Goal: Information Seeking & Learning: Learn about a topic

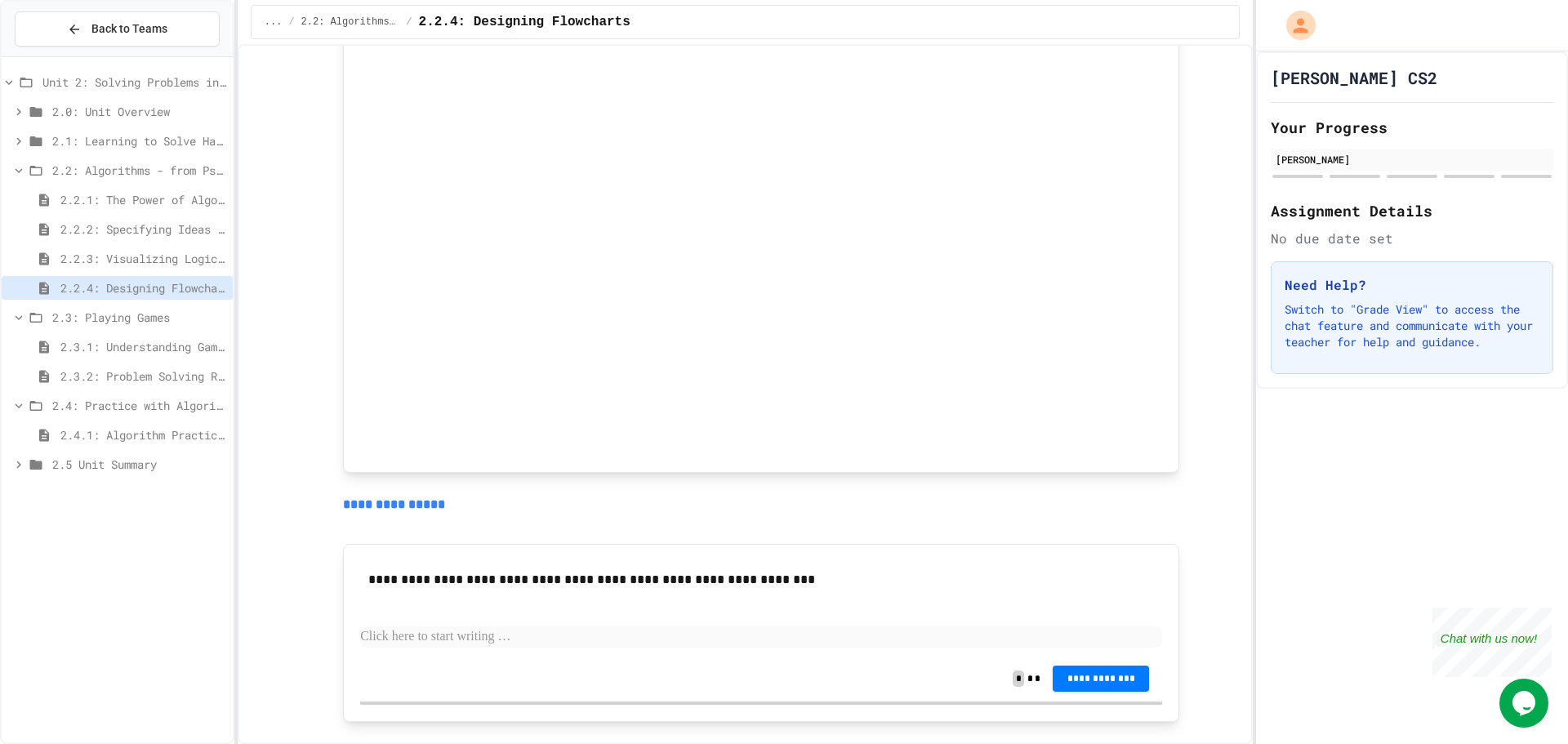
scroll to position [1285, 0]
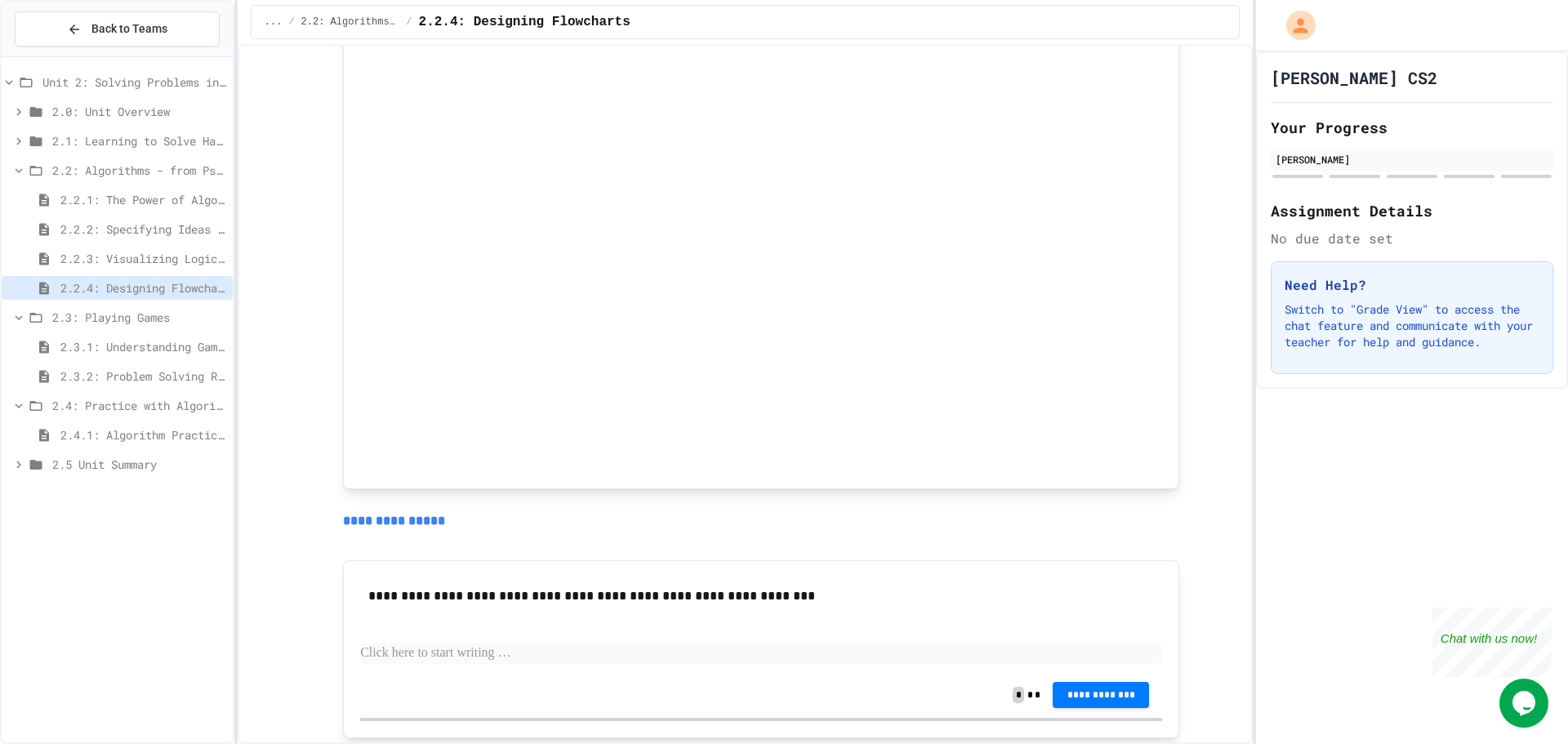
click at [161, 173] on span "2.2: Algorithms - from Pseudocode to Flowcharts" at bounding box center [139, 170] width 174 height 17
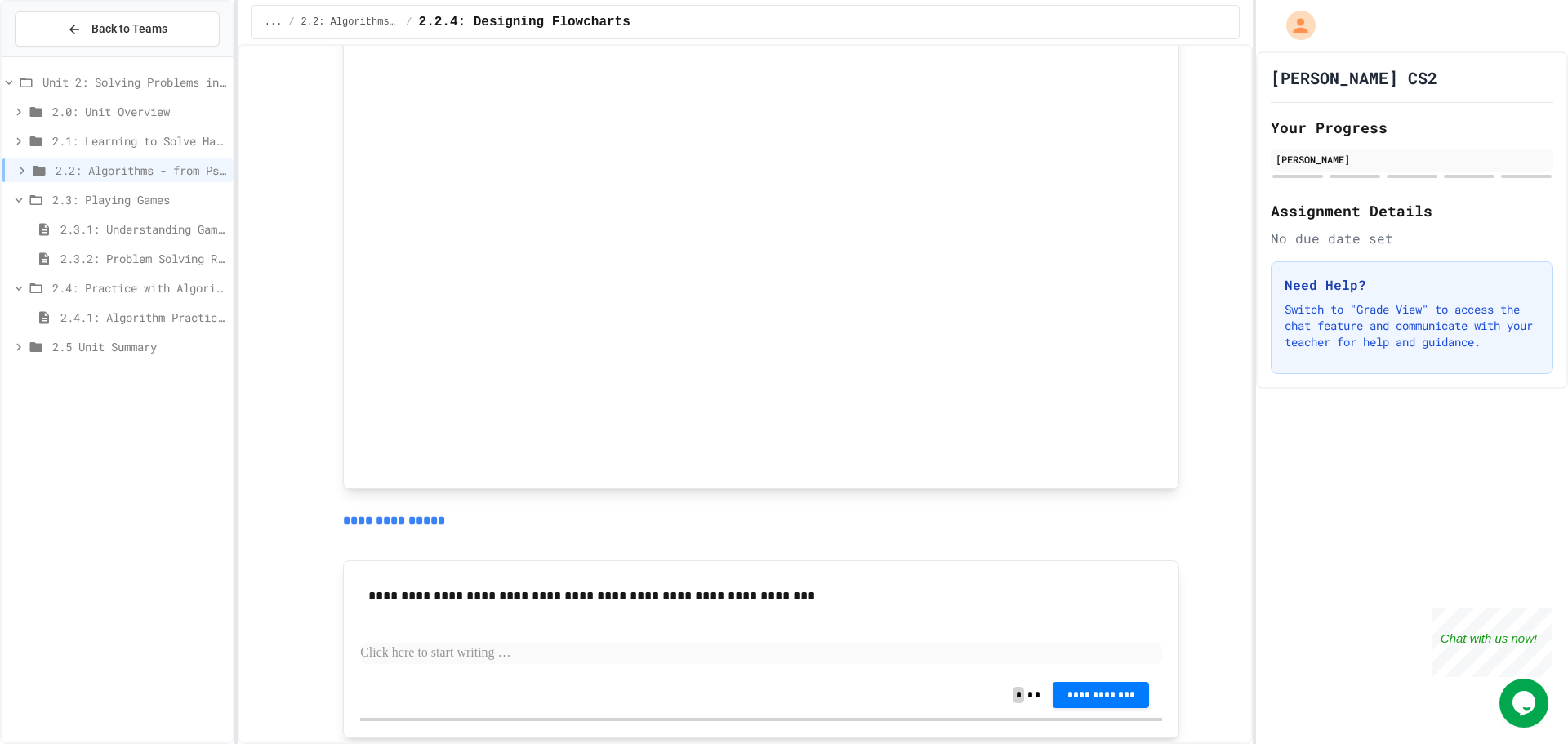
click at [166, 221] on span "2.3.1: Understanding Games with Flowcharts" at bounding box center [143, 228] width 165 height 17
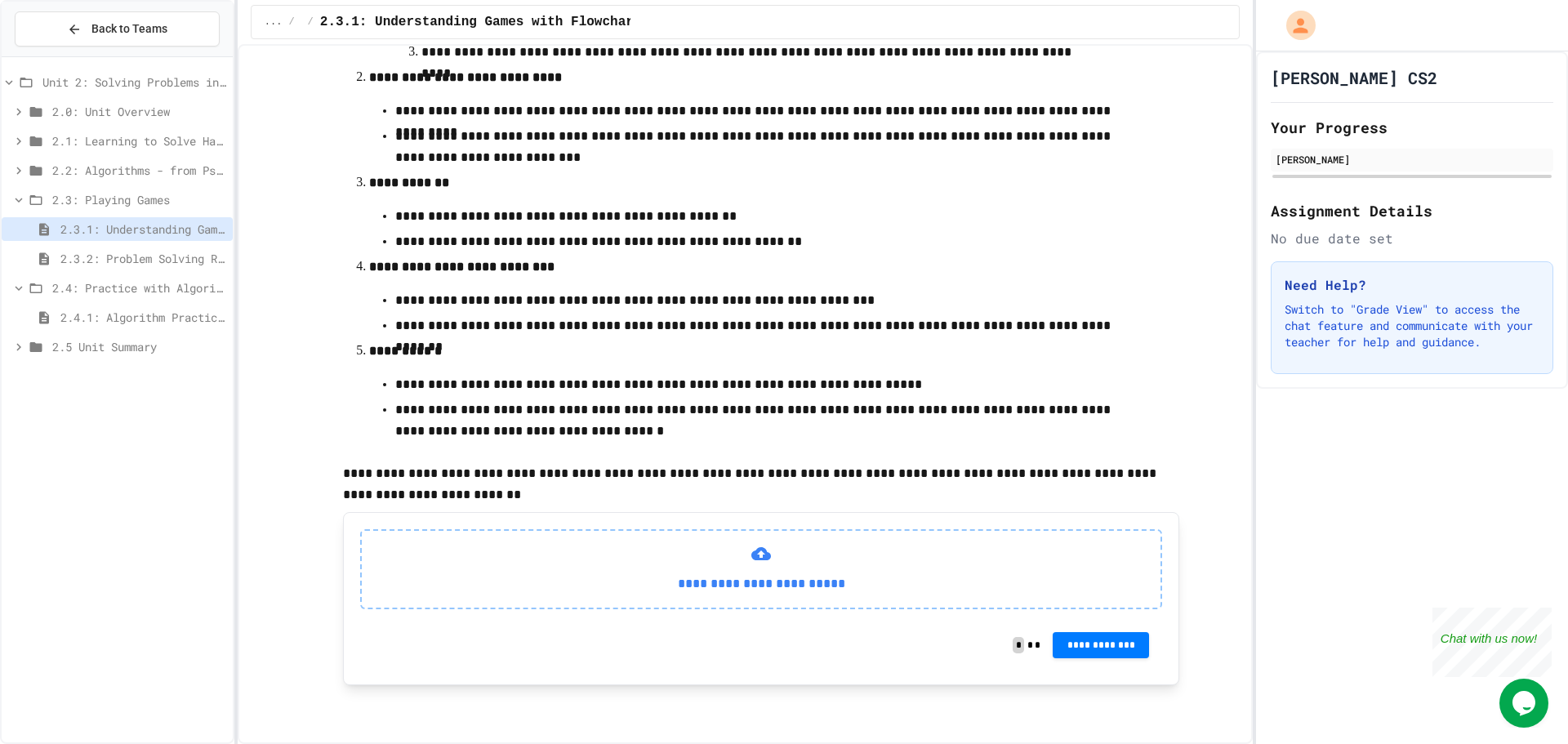
scroll to position [444, 0]
click at [180, 251] on span "2.3.2: Problem Solving Reflection" at bounding box center [143, 258] width 165 height 17
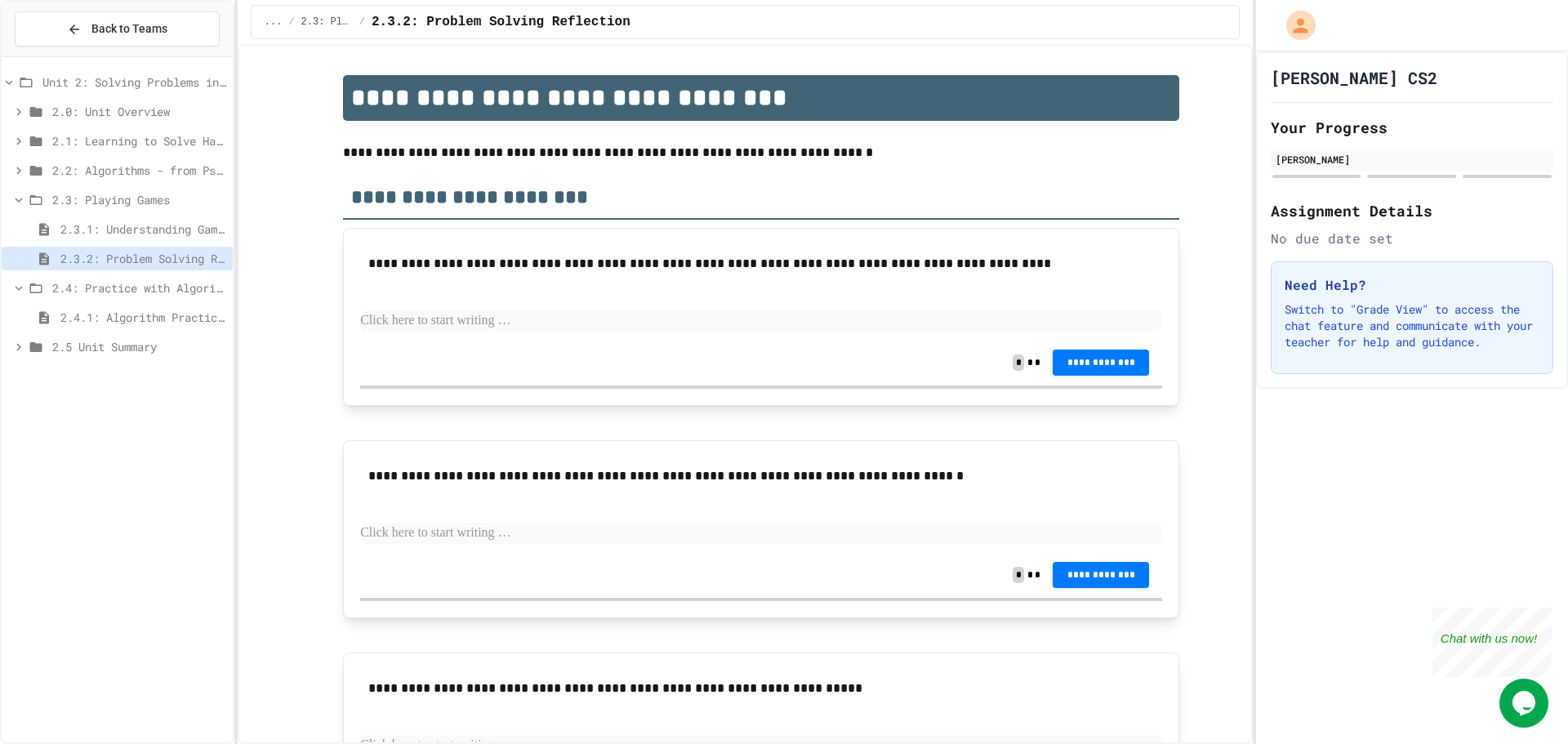
click at [200, 298] on div "2.4: Practice with Algorithms" at bounding box center [117, 288] width 231 height 24
click at [172, 288] on span "2.4: Practice with Algorithms" at bounding box center [139, 288] width 174 height 17
click at [131, 331] on div "2.4.1: Algorithm Practice Exercises" at bounding box center [117, 320] width 231 height 30
click at [111, 321] on span "2.4.1: Algorithm Practice Exercises" at bounding box center [143, 317] width 165 height 17
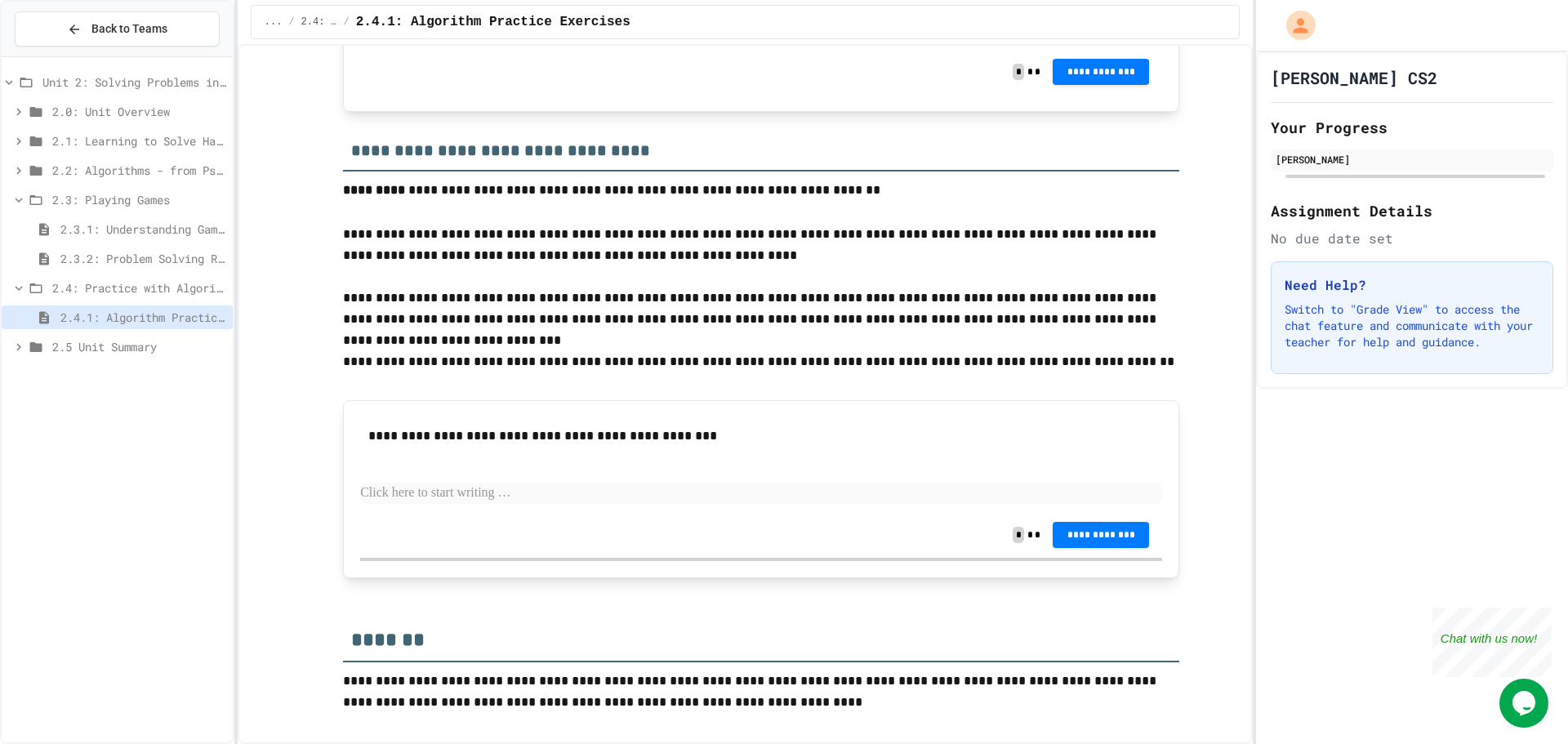
scroll to position [2022, 0]
click at [131, 351] on span "2.5 Unit Summary" at bounding box center [139, 347] width 174 height 17
click at [73, 189] on div "2.3: Playing Games" at bounding box center [117, 199] width 231 height 24
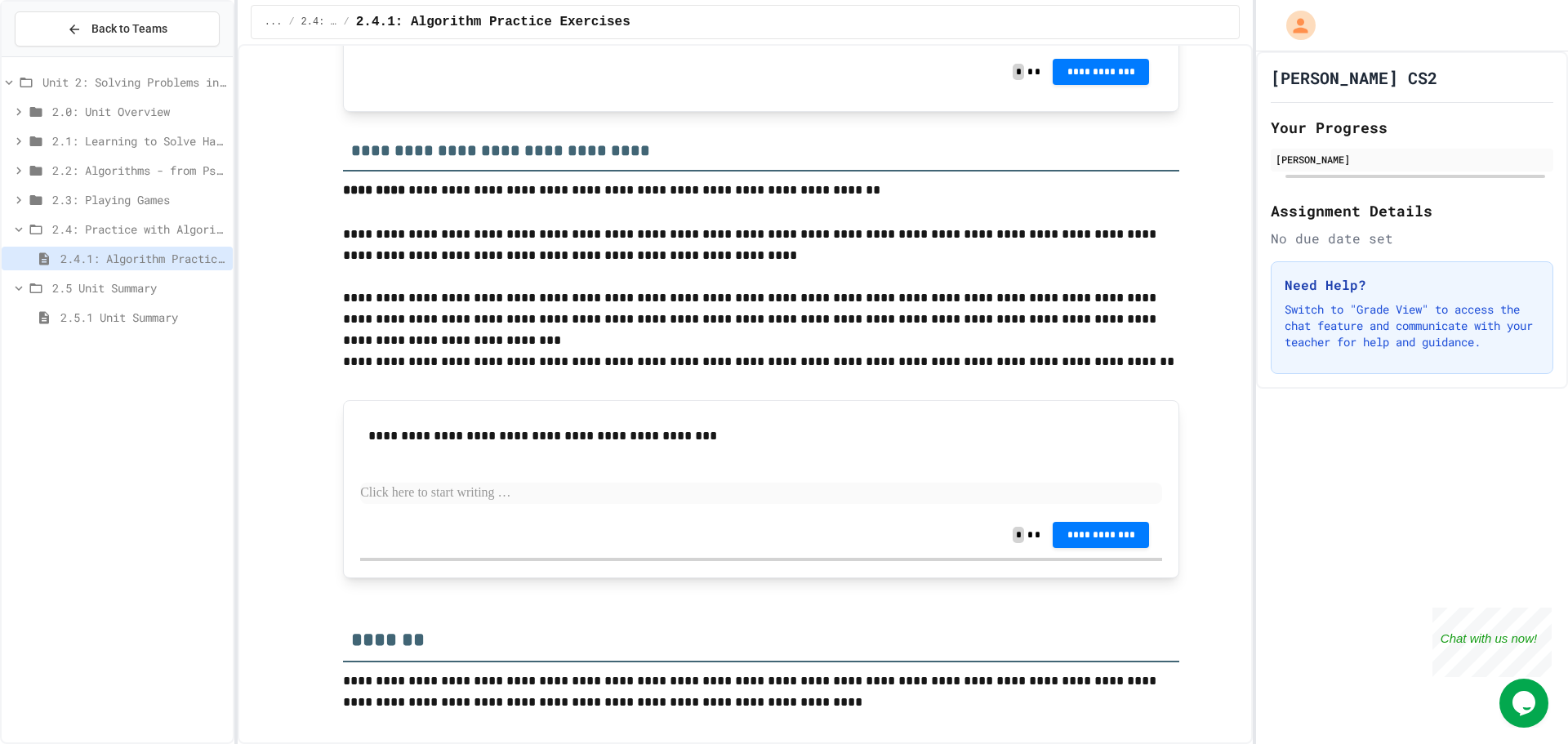
scroll to position [0, 0]
click at [136, 316] on span "2.5.1 Unit Summary" at bounding box center [143, 317] width 165 height 17
